Goal: Find specific fact

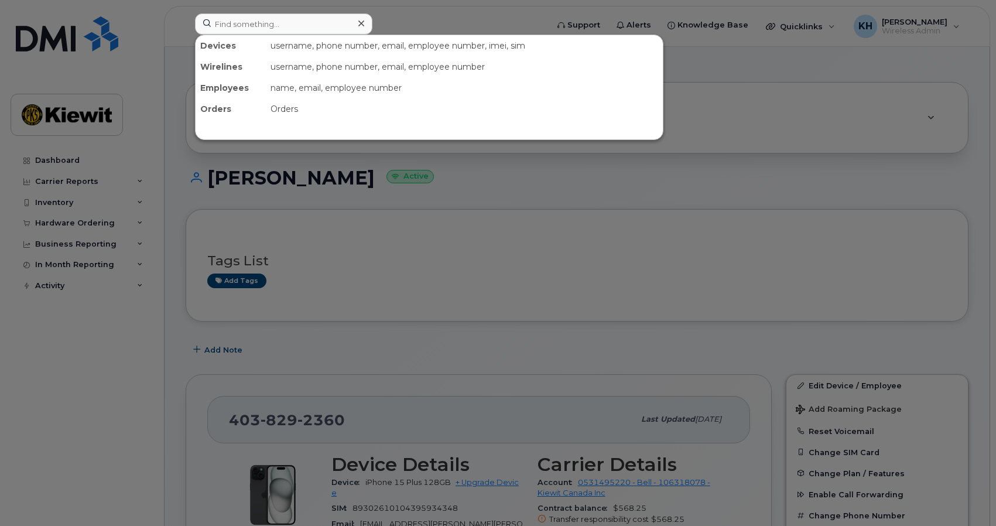
scroll to position [193, 0]
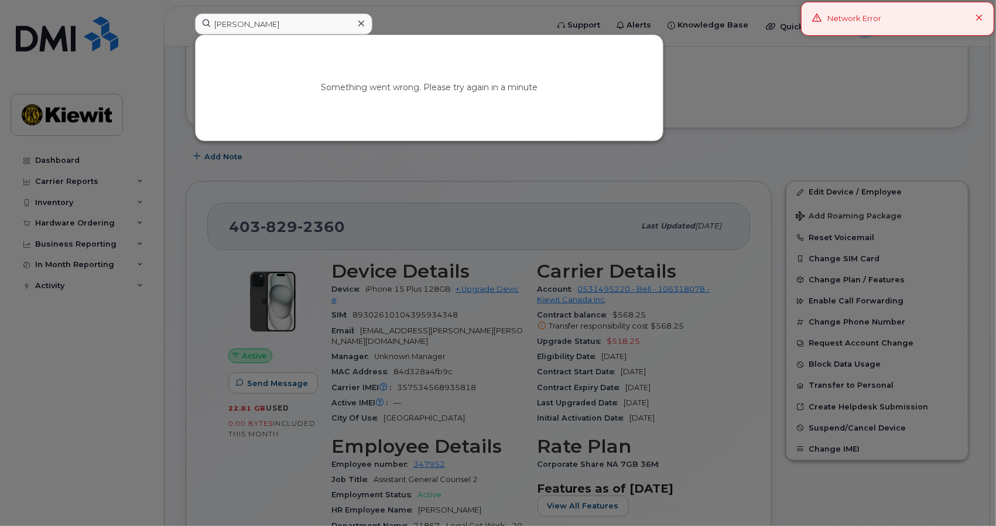
type input "[PERSON_NAME]"
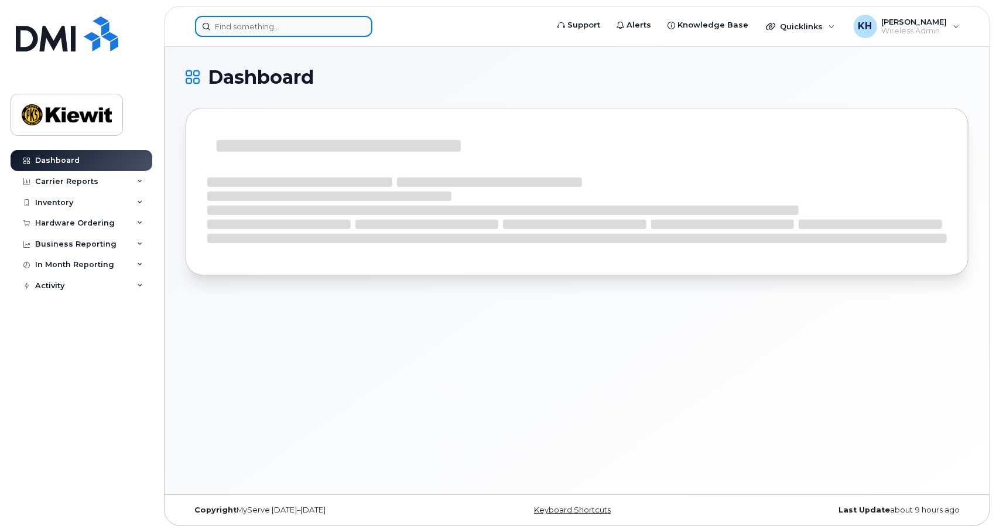
click at [327, 33] on input at bounding box center [283, 26] width 177 height 21
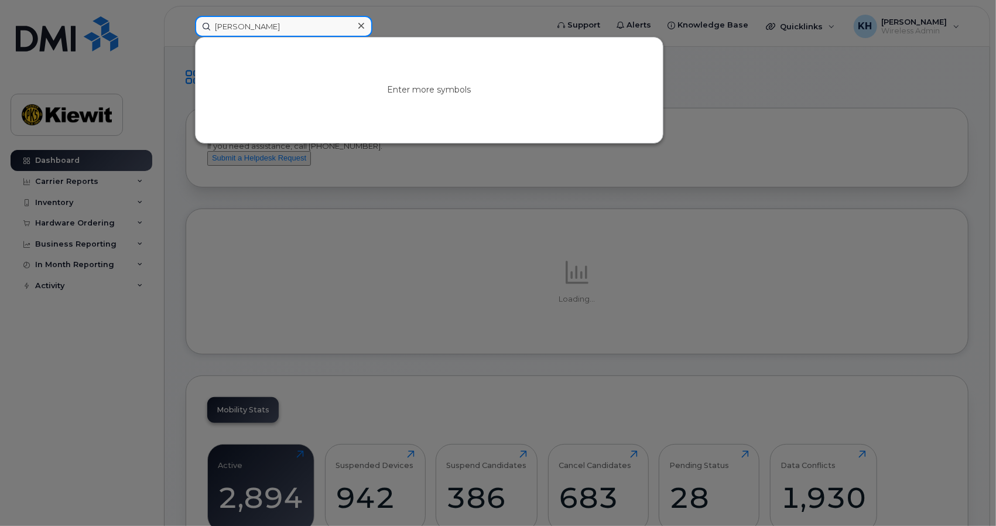
type input "[PERSON_NAME]"
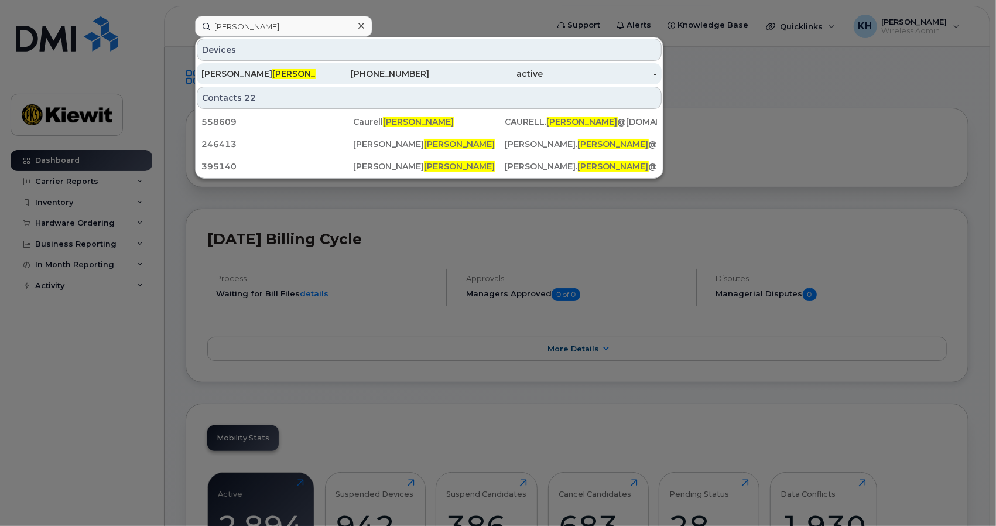
click at [323, 70] on div "403-837-1231" at bounding box center [373, 74] width 114 height 12
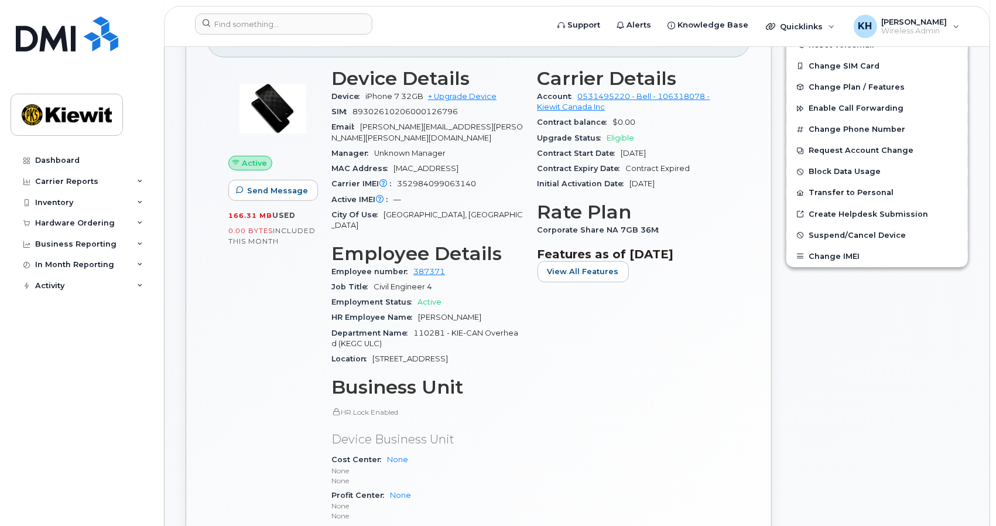
scroll to position [416, 0]
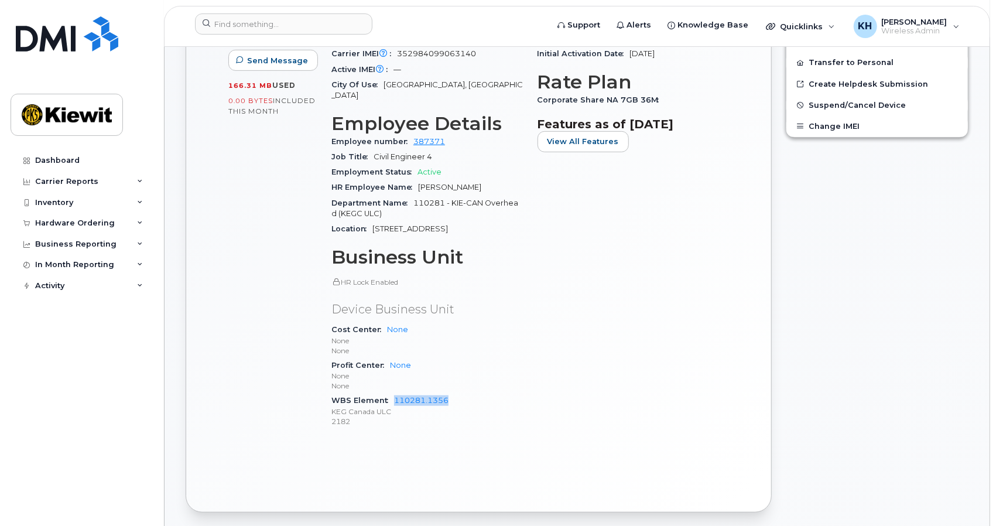
drag, startPoint x: 457, startPoint y: 376, endPoint x: 391, endPoint y: 382, distance: 65.8
click at [391, 393] on div "WBS Element 110281.1356 KEG Canada ULC 2182" at bounding box center [427, 411] width 192 height 36
copy link "110281.1356"
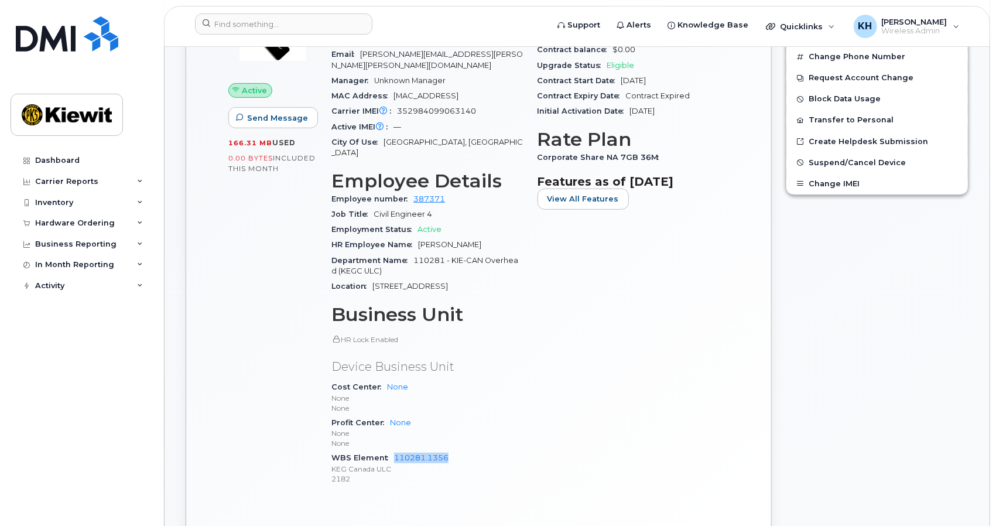
scroll to position [349, 0]
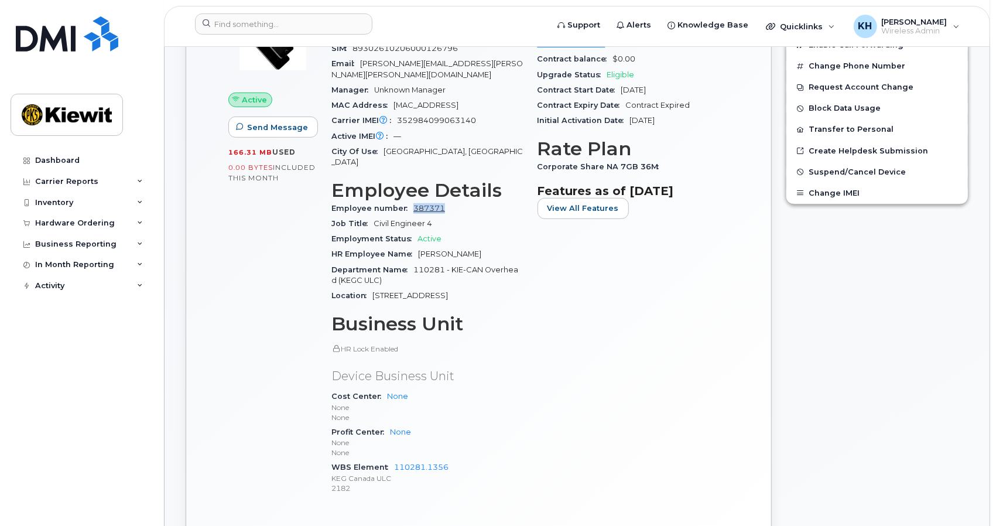
drag, startPoint x: 452, startPoint y: 184, endPoint x: 412, endPoint y: 187, distance: 41.1
click at [412, 201] on div "Employee number 387371" at bounding box center [427, 208] width 192 height 15
copy link "387371"
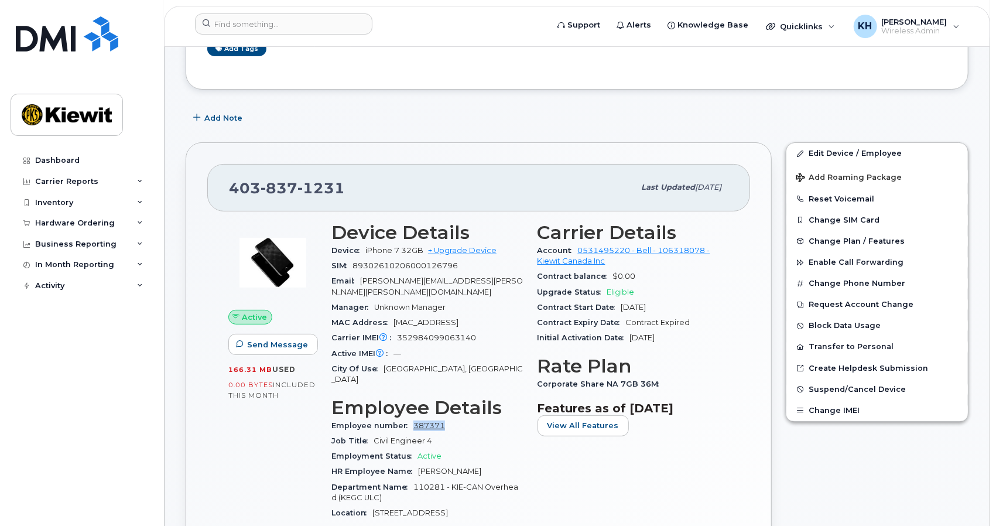
scroll to position [94, 0]
